Goal: Task Accomplishment & Management: Manage account settings

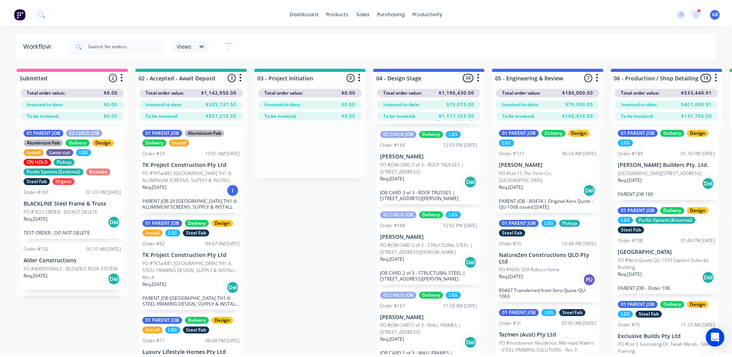
scroll to position [348, 0]
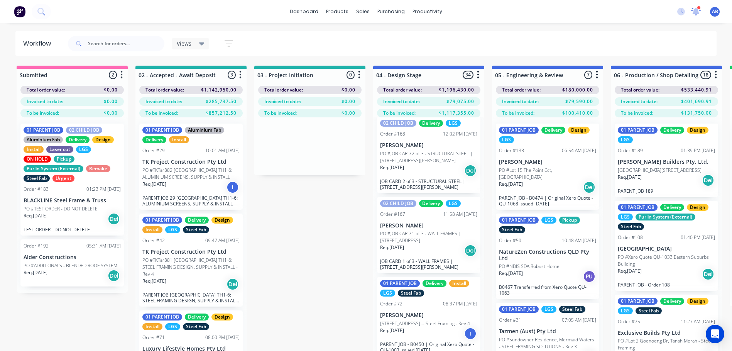
click at [699, 12] on icon at bounding box center [696, 10] width 7 height 6
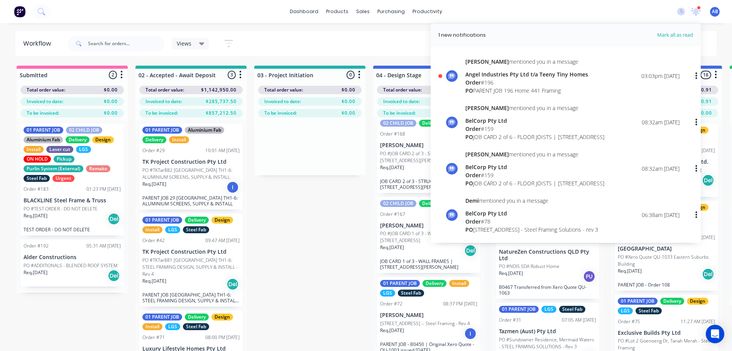
click at [509, 78] on div "Angel Industries Pty Ltd t/a Teeny Tiny Homes" at bounding box center [527, 74] width 123 height 8
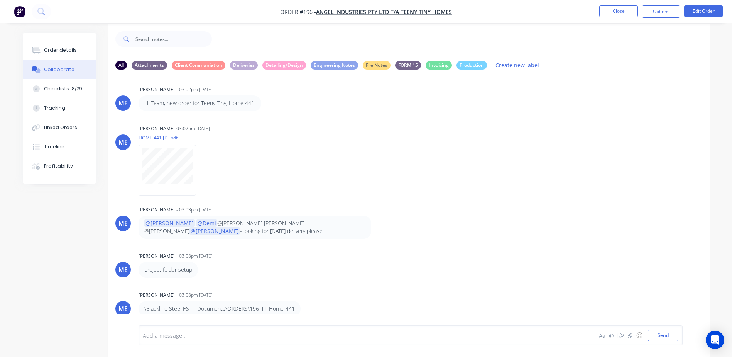
scroll to position [12, 0]
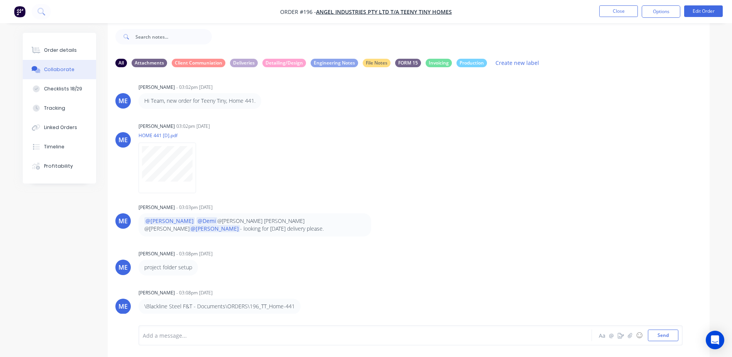
click at [185, 302] on p "\Blackline Steel F&T - Documents\ORDERS\196_TT_Home-441" at bounding box center [219, 306] width 151 height 8
click at [348, 12] on span "Angel Industries Pty Ltd t/a Teeny Tiny Homes" at bounding box center [384, 11] width 136 height 7
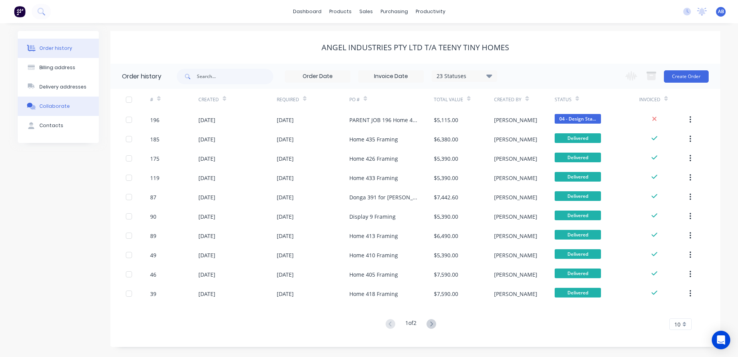
click at [49, 105] on div "Collaborate" at bounding box center [54, 106] width 31 height 7
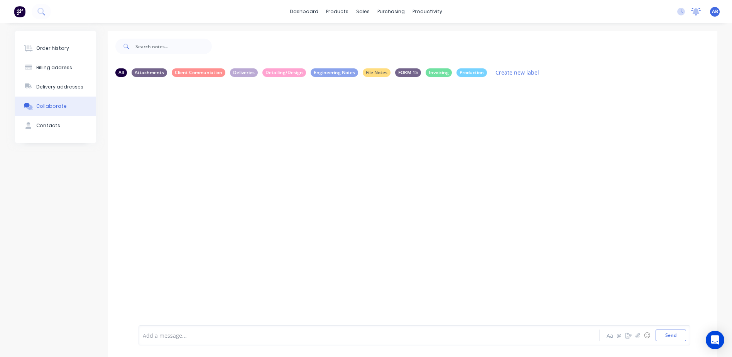
click at [693, 11] on icon at bounding box center [697, 12] width 10 height 8
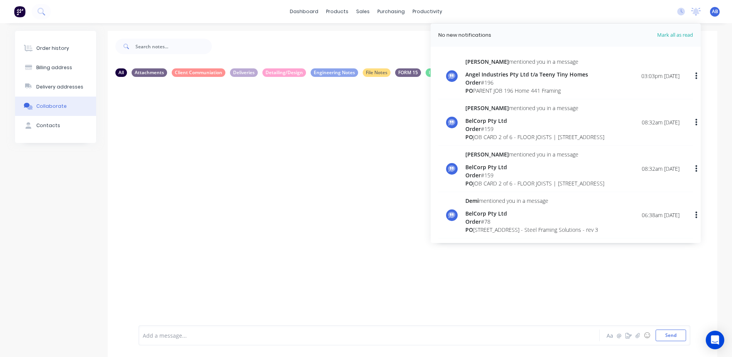
click at [513, 78] on div "Order # 196" at bounding box center [527, 82] width 123 height 8
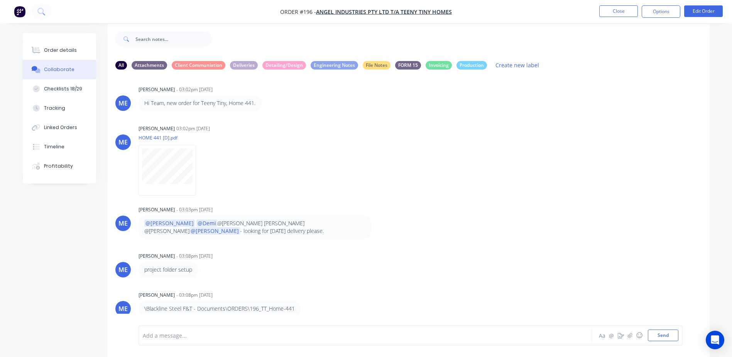
scroll to position [12, 0]
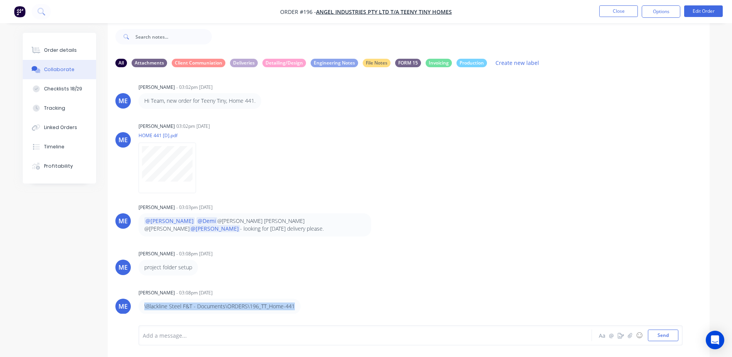
drag, startPoint x: 145, startPoint y: 306, endPoint x: 306, endPoint y: 304, distance: 161.4
click at [306, 304] on div "\Blackline Steel F&T - Documents\ORDERS\196_TT_Home-441" at bounding box center [259, 305] width 241 height 15
copy p "\Blackline Steel F&T - Documents\ORDERS\196_TT_Home-441"
